Goal: Information Seeking & Learning: Learn about a topic

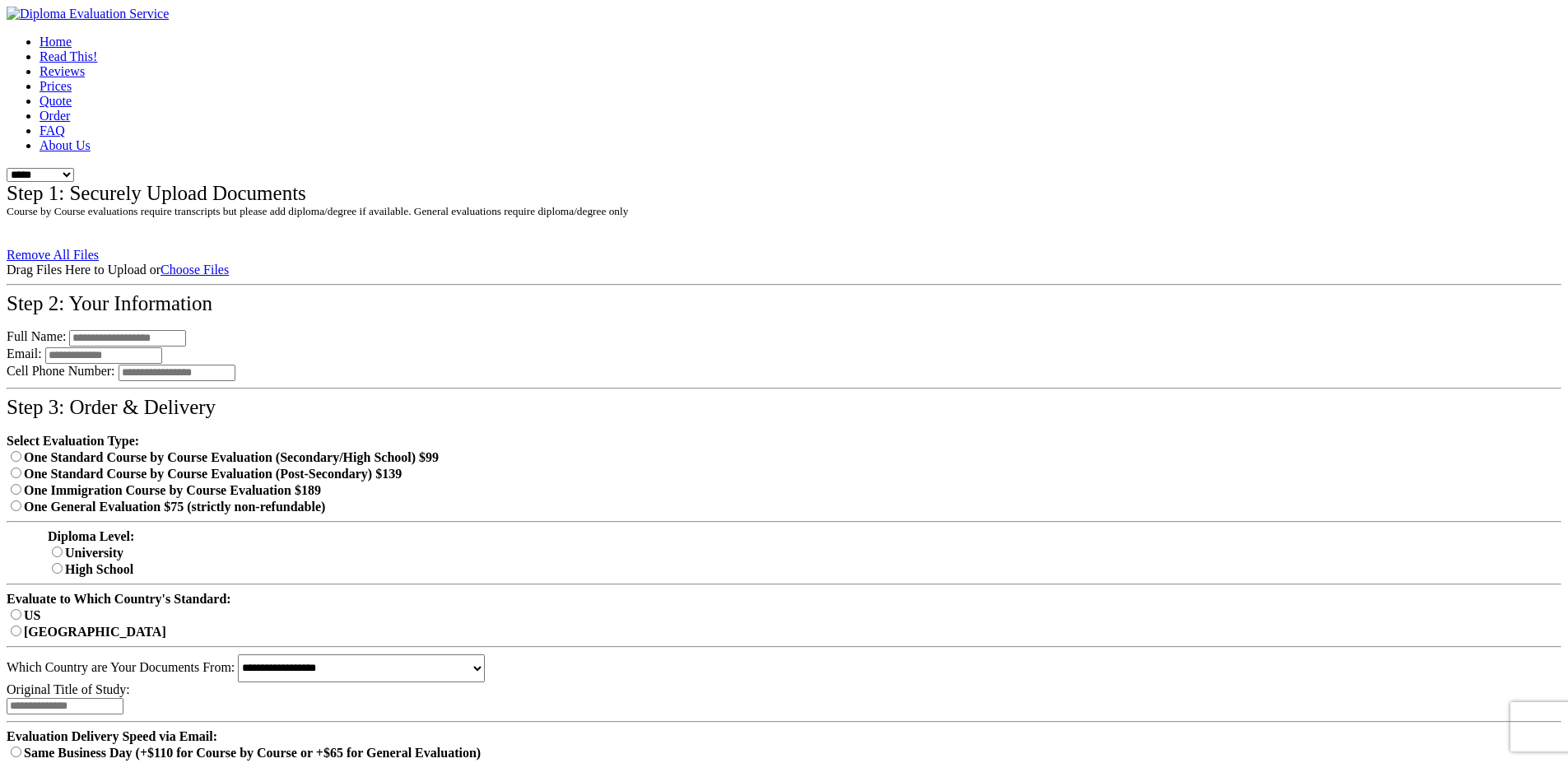
click at [72, 93] on link "Prices" at bounding box center [55, 86] width 32 height 14
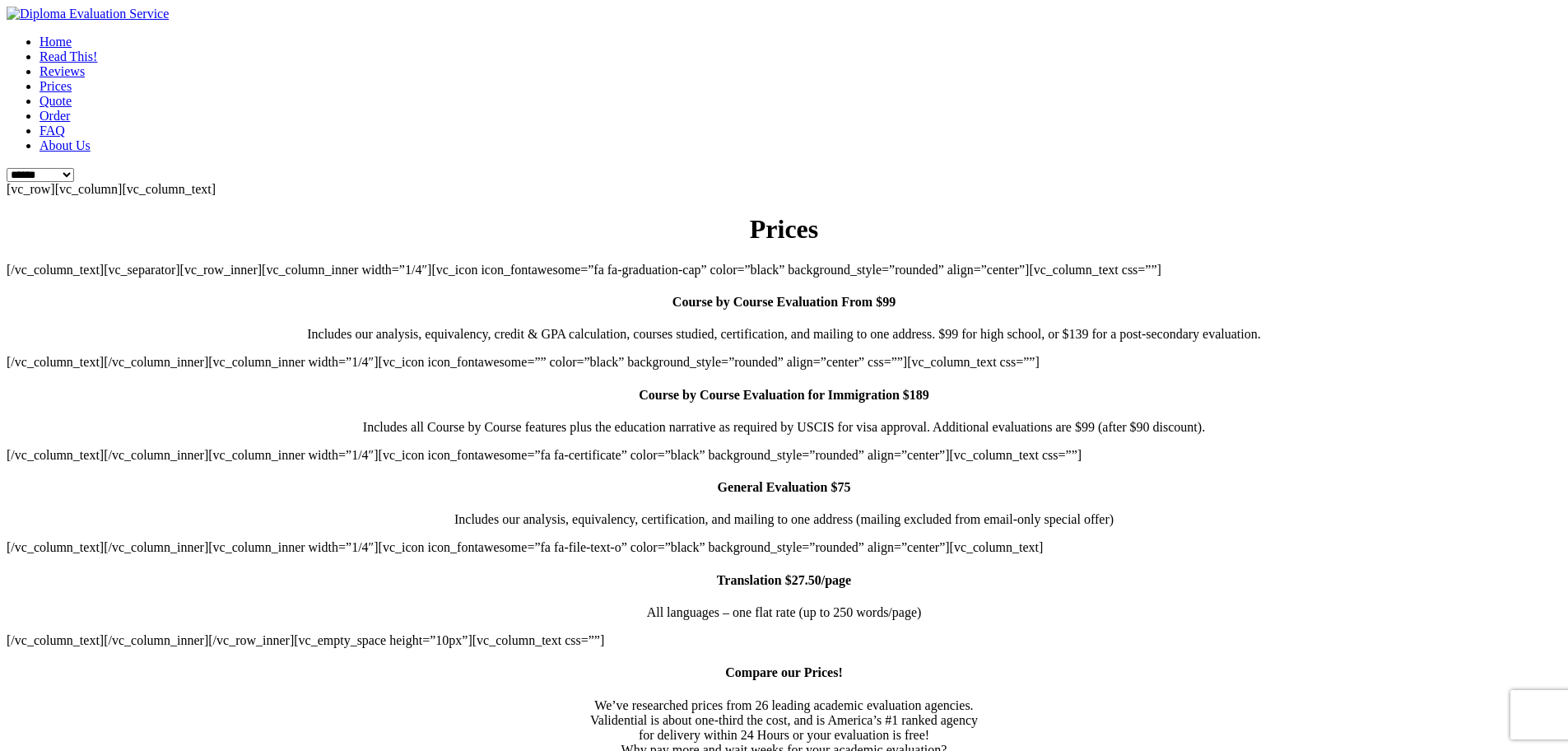
scroll to position [17, 0]
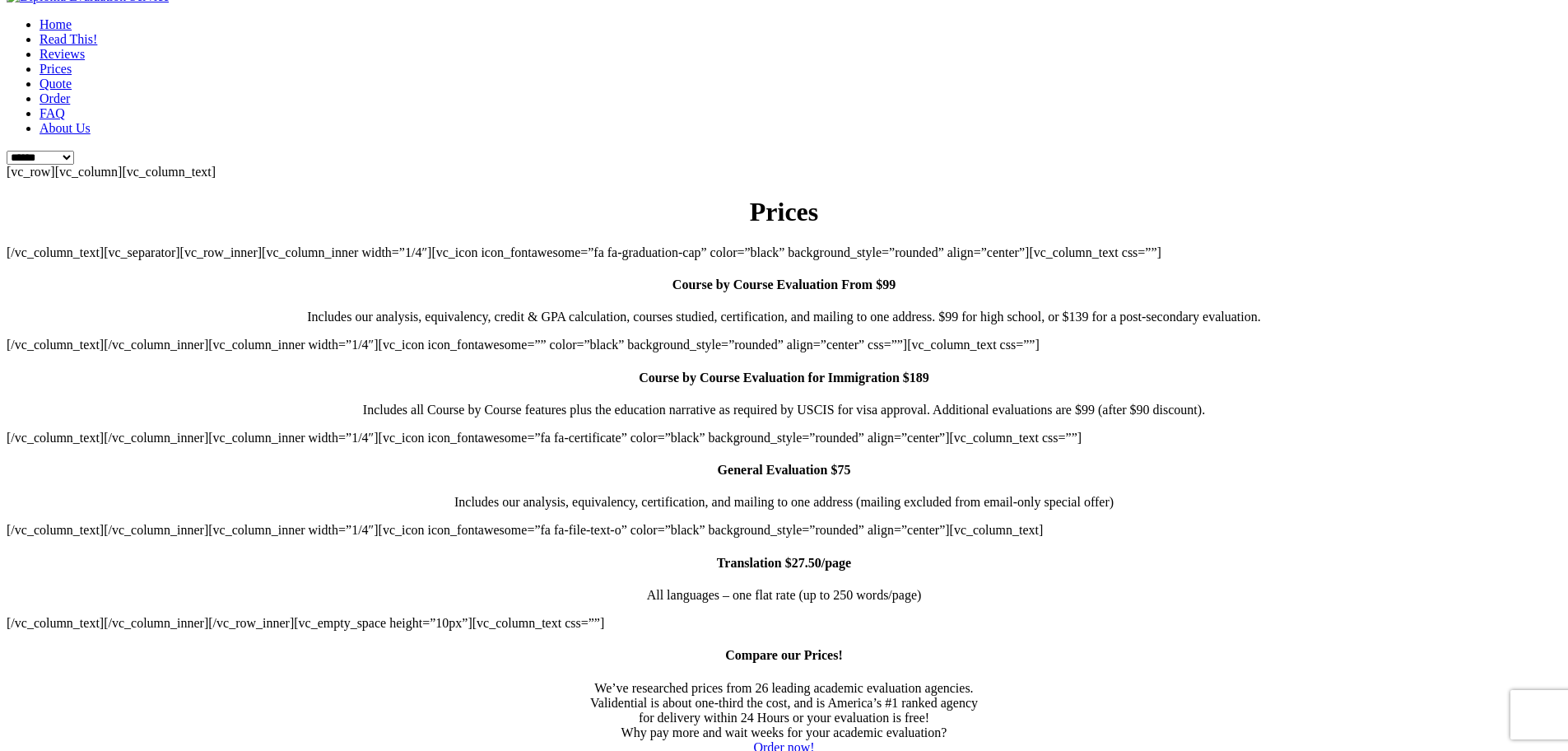
click at [813, 583] on div "[vc_row][vc_column][vc_column_text] Prices [/vc_column_text][vc_separator][vc_r…" at bounding box center [784, 551] width 1554 height 774
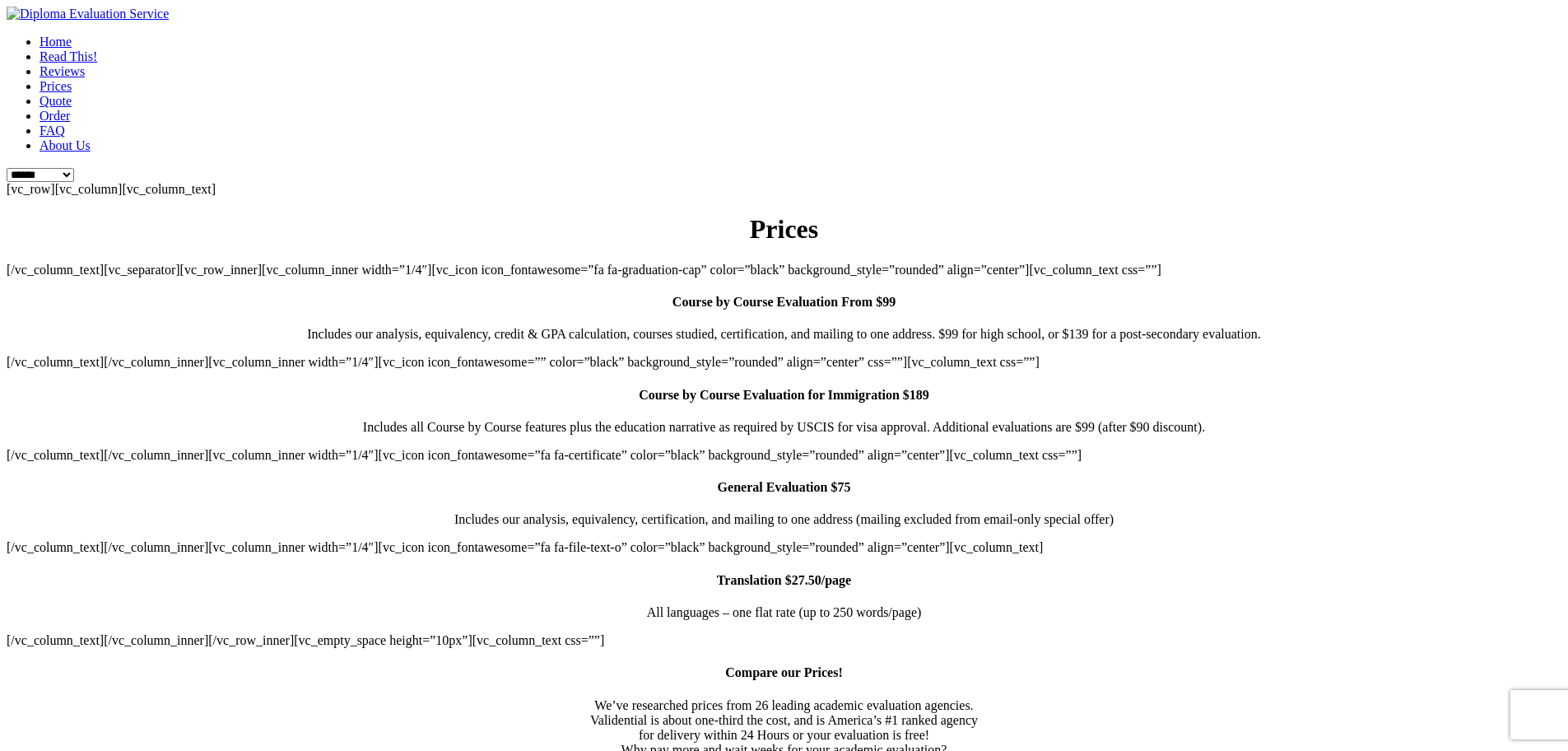
scroll to position [9, 0]
